Goal: Navigation & Orientation: Find specific page/section

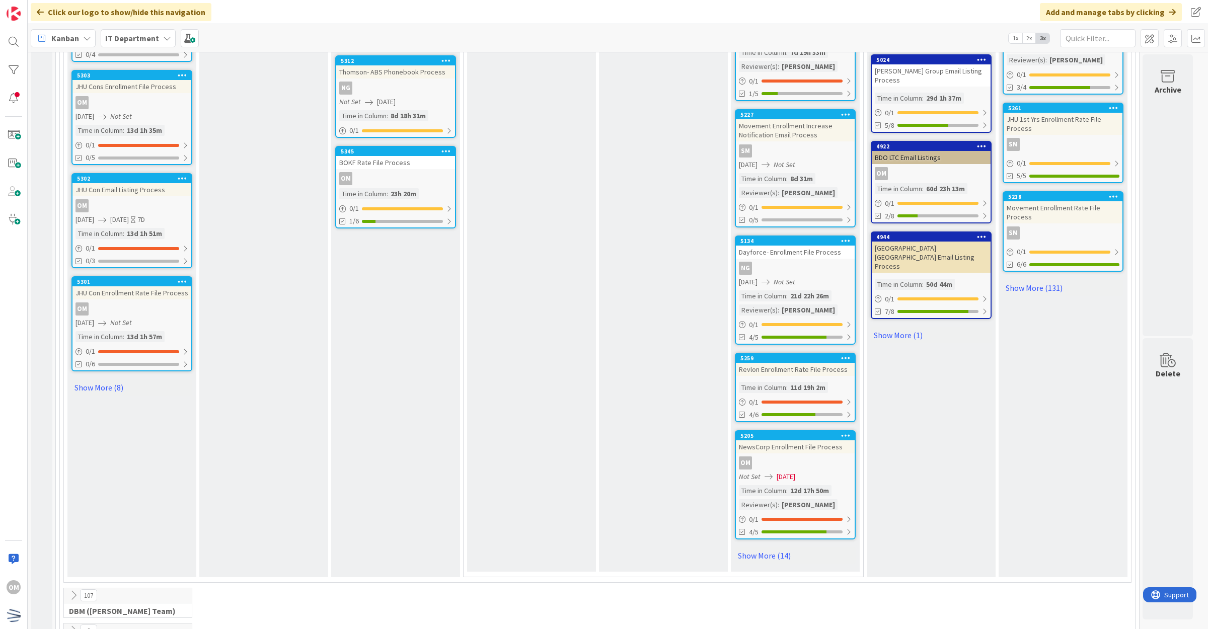
scroll to position [944, 0]
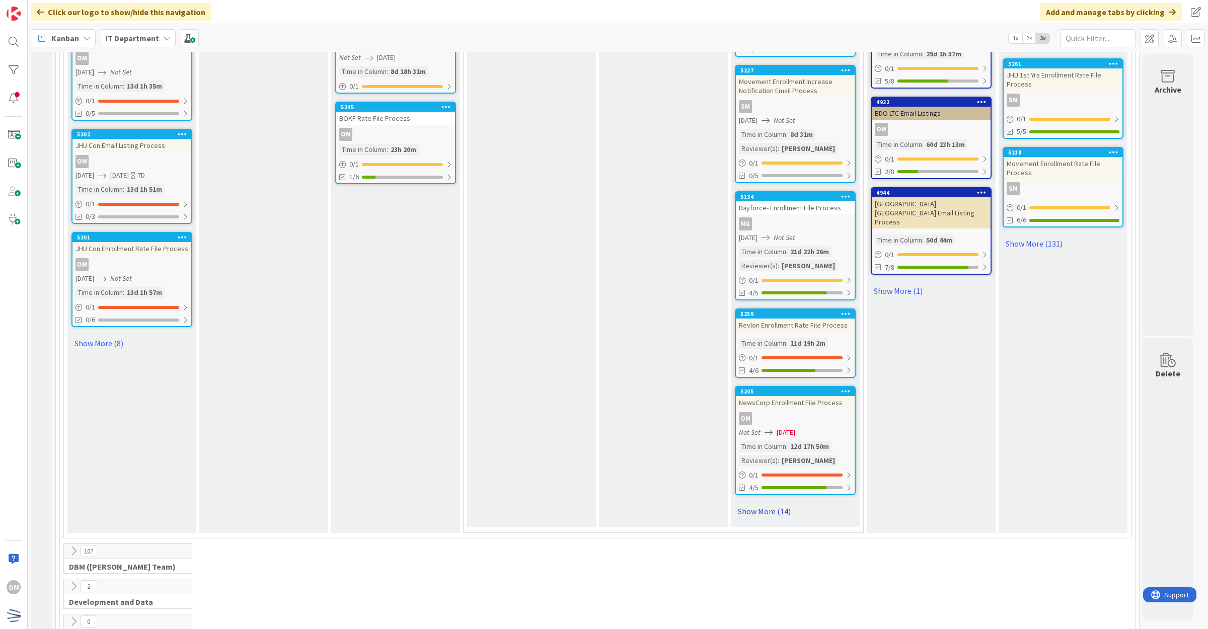
click at [783, 507] on link "Show More (14)" at bounding box center [795, 511] width 121 height 16
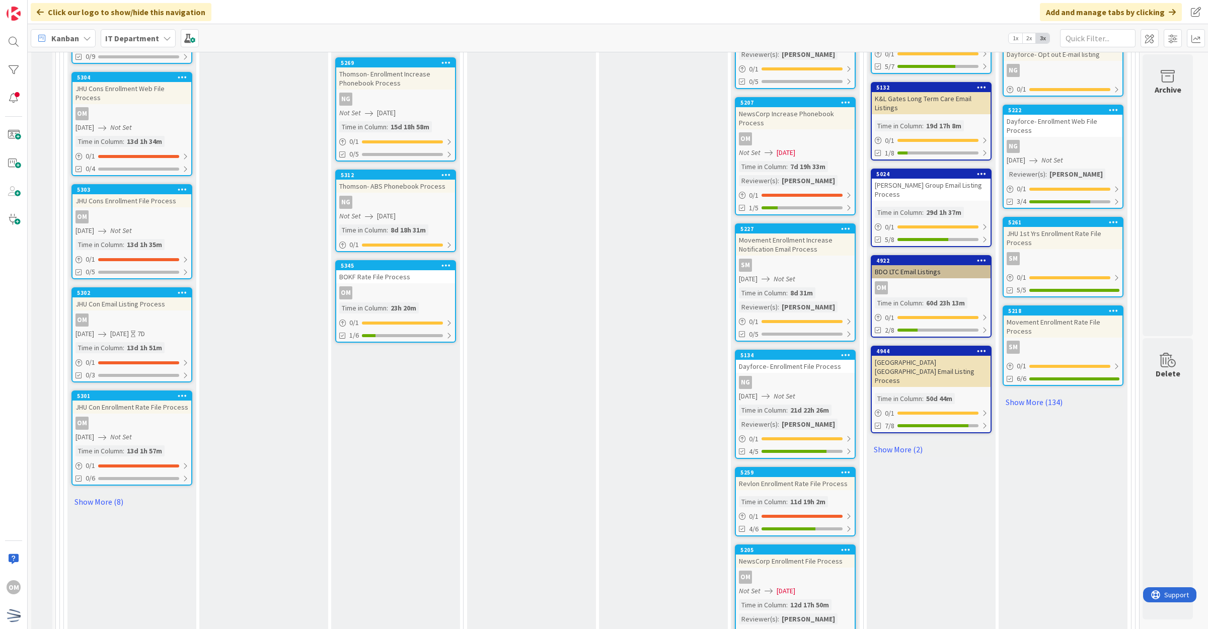
scroll to position [786, 0]
click at [905, 424] on div "Email Listing Ongoing Review Listings with ongoing removals review Add Card... …" at bounding box center [931, 609] width 129 height 2303
click at [908, 441] on link "Show More (2)" at bounding box center [931, 449] width 121 height 16
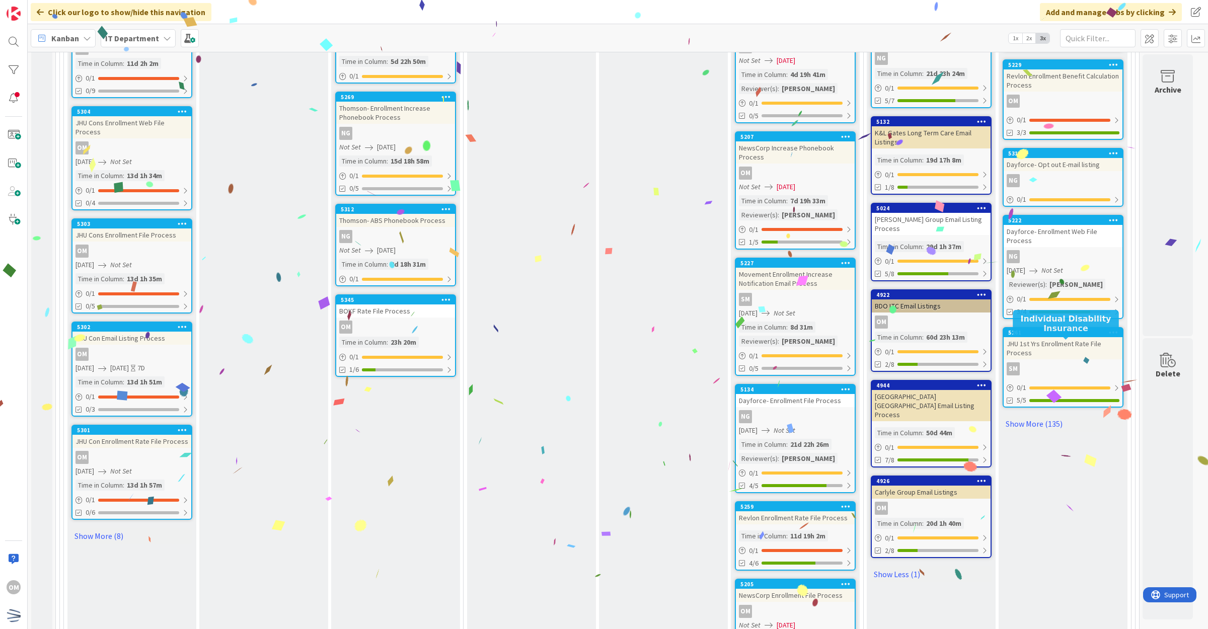
scroll to position [755, 0]
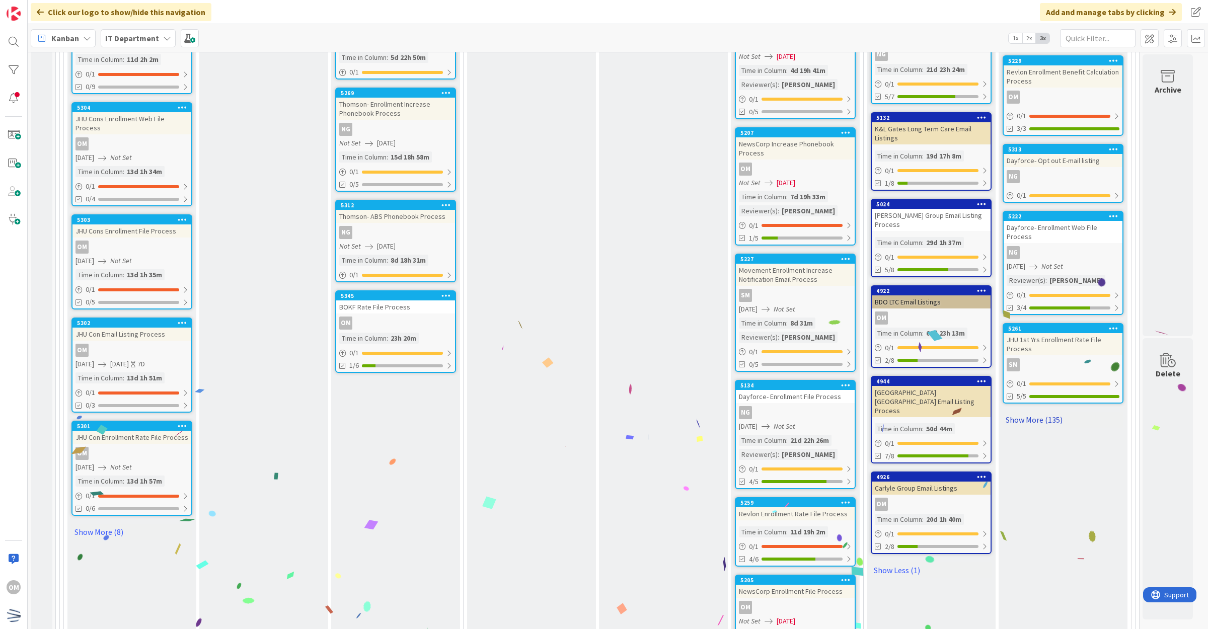
click at [1053, 412] on link "Show More (135)" at bounding box center [1063, 420] width 121 height 16
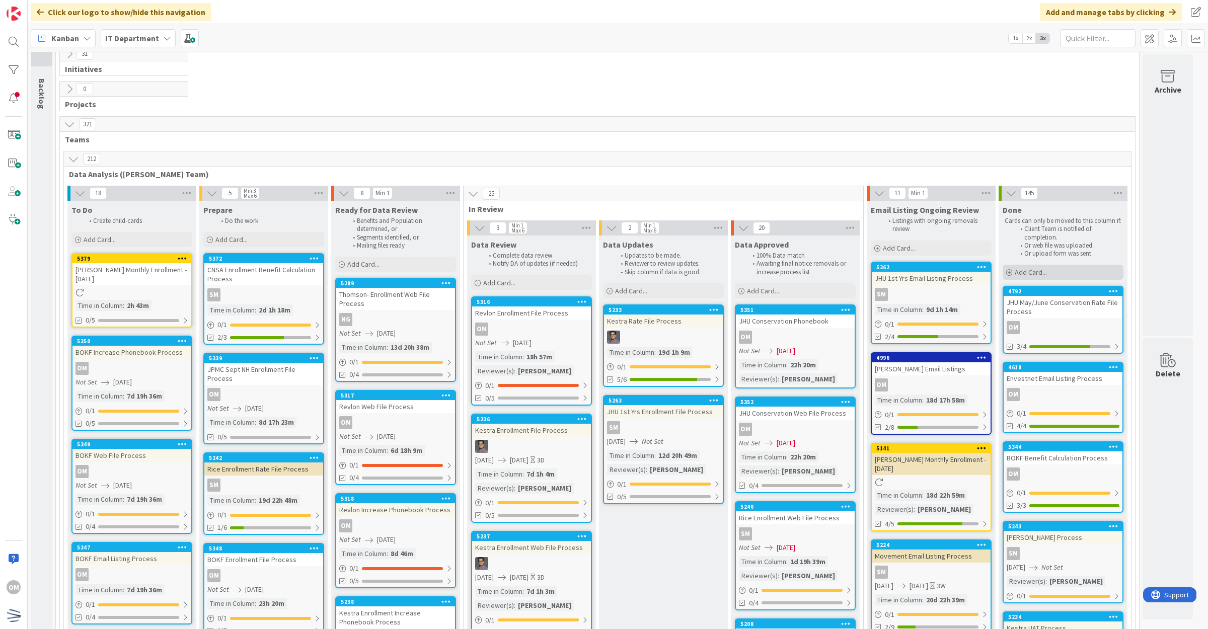
scroll to position [0, 0]
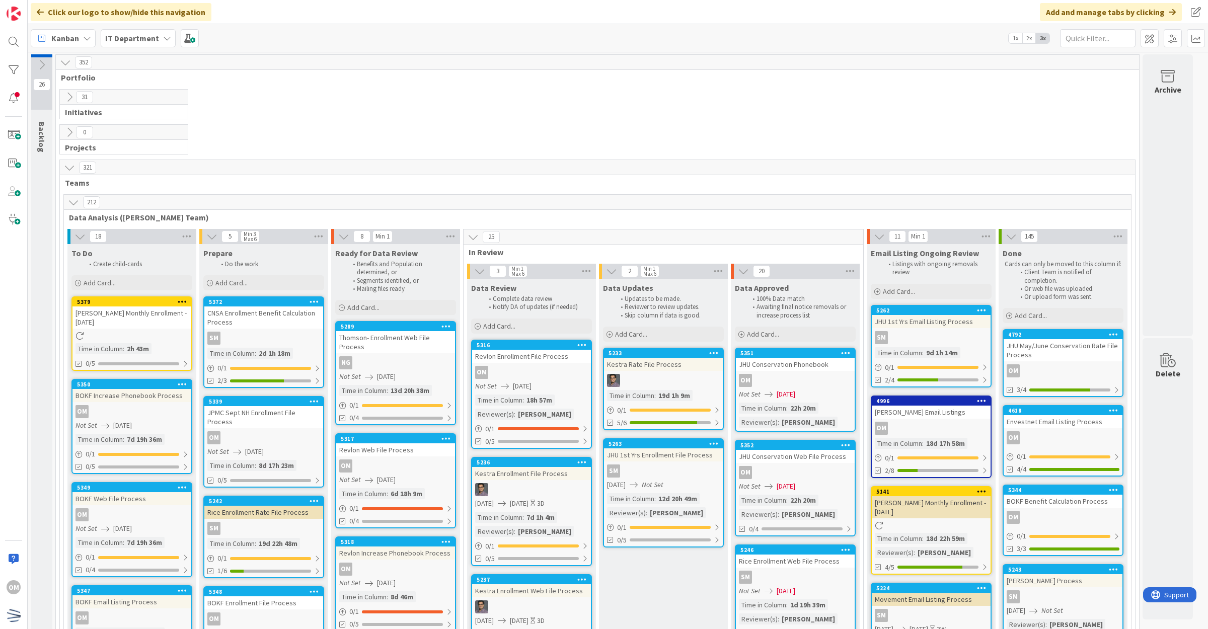
click at [1091, 366] on div "OM" at bounding box center [1063, 370] width 119 height 13
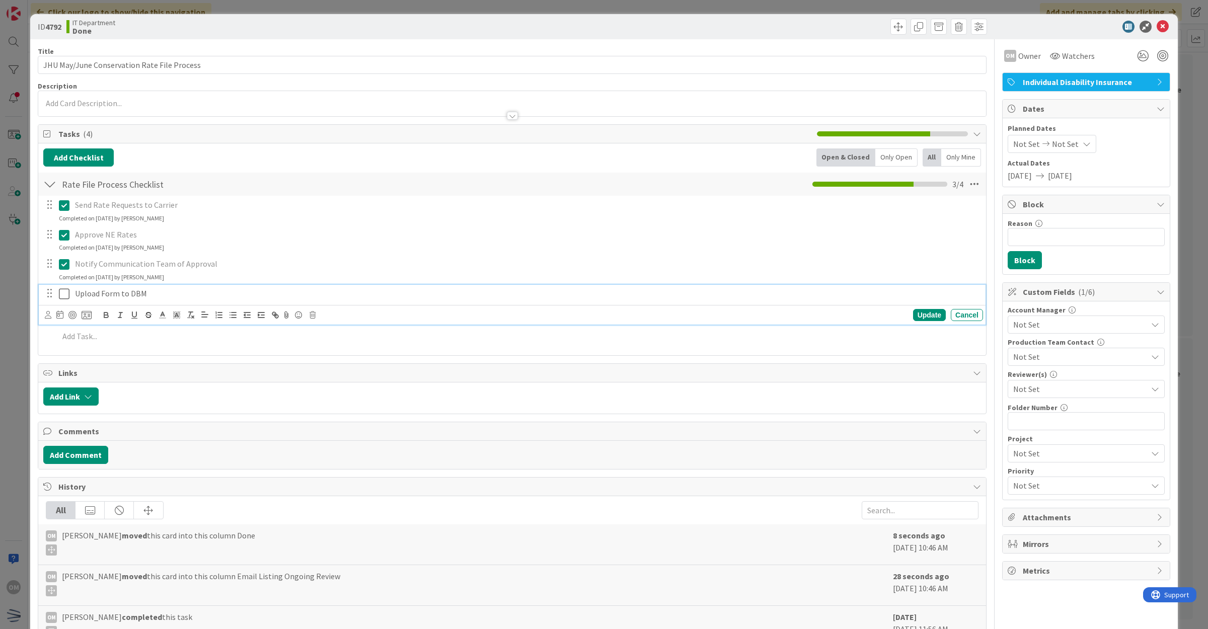
click at [64, 295] on icon at bounding box center [64, 294] width 11 height 12
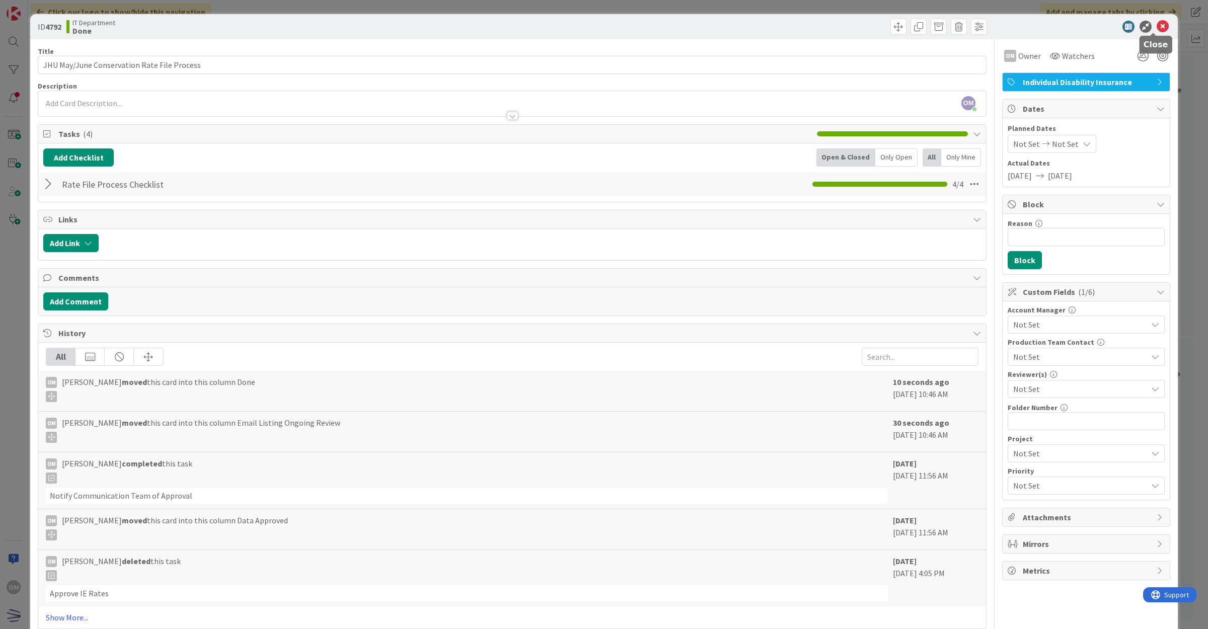
click at [1157, 29] on icon at bounding box center [1163, 27] width 12 height 12
